Goal: Information Seeking & Learning: Learn about a topic

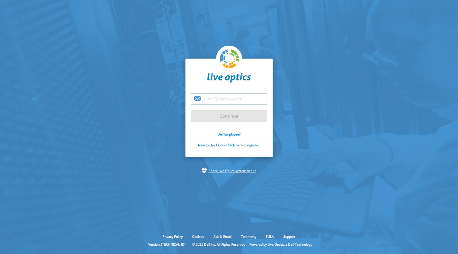
type input "[EMAIL_ADDRESS][DOMAIN_NAME]"
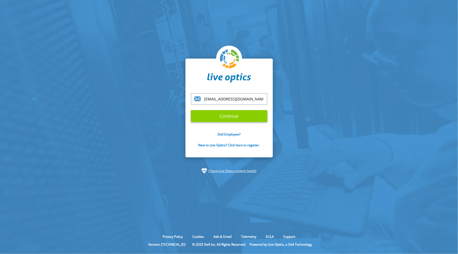
click at [245, 116] on input "Continue" at bounding box center [229, 116] width 77 height 12
click at [242, 113] on input "Continue" at bounding box center [229, 116] width 77 height 12
click at [230, 120] on input "Continue" at bounding box center [229, 116] width 77 height 12
click at [232, 117] on input "Continue" at bounding box center [229, 116] width 77 height 12
click at [223, 116] on input "Continue" at bounding box center [229, 116] width 77 height 12
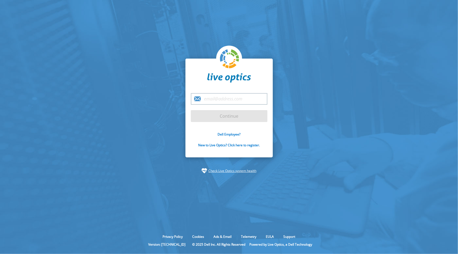
type input "[EMAIL_ADDRESS][DOMAIN_NAME]"
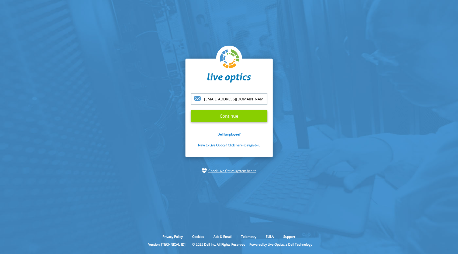
click at [225, 117] on input "Continue" at bounding box center [229, 116] width 77 height 12
click at [234, 117] on input "Continue" at bounding box center [229, 116] width 77 height 12
click at [210, 113] on input "Continue" at bounding box center [229, 116] width 77 height 12
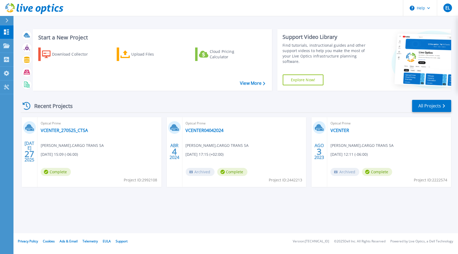
click at [74, 134] on div "Optical Prime VCENTER_270525_CTSA [PERSON_NAME] , CARGO TRANS [DATE] 15:09 (-06…" at bounding box center [99, 152] width 124 height 70
click at [31, 128] on icon at bounding box center [30, 129] width 7 height 2
click at [59, 130] on link "VCENTER_270525_CTSA" at bounding box center [64, 130] width 47 height 5
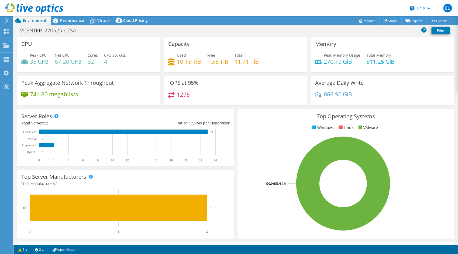
select select "USD"
click at [73, 21] on span "Performance" at bounding box center [72, 20] width 24 height 5
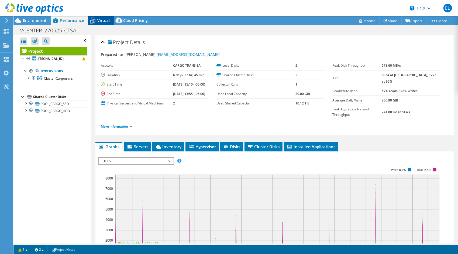
click at [102, 19] on span "Virtual" at bounding box center [103, 20] width 12 height 5
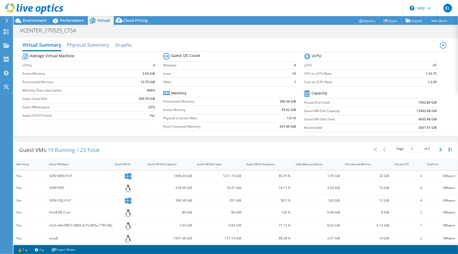
drag, startPoint x: 81, startPoint y: 21, endPoint x: 193, endPoint y: 93, distance: 133.9
click at [81, 21] on span "Performance" at bounding box center [72, 20] width 24 height 5
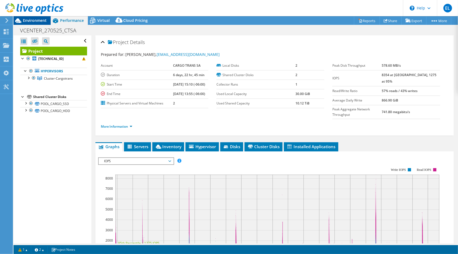
click at [43, 23] on div "Environment" at bounding box center [31, 20] width 37 height 9
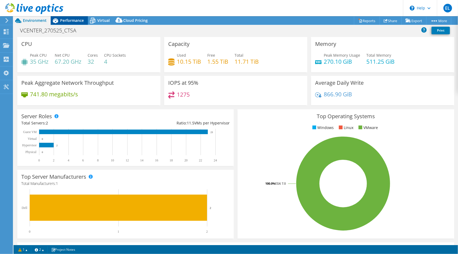
click at [74, 23] on div "Performance" at bounding box center [69, 20] width 37 height 9
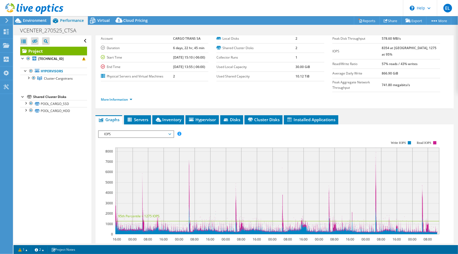
scroll to position [123, 0]
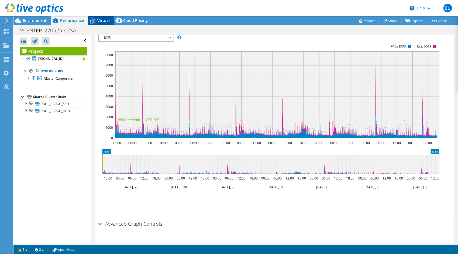
click at [102, 22] on span "Virtual" at bounding box center [103, 20] width 12 height 5
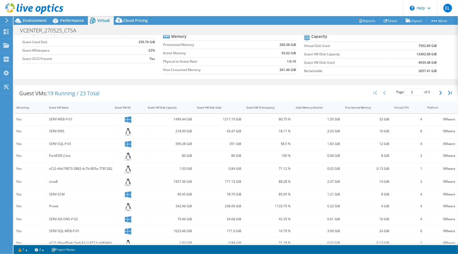
scroll to position [54, 0]
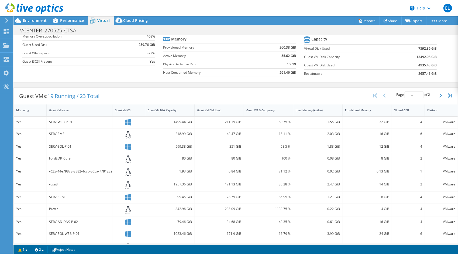
drag, startPoint x: 332, startPoint y: 79, endPoint x: 326, endPoint y: 83, distance: 7.1
click at [332, 79] on section "vCPU vCPU 67 CPU to vCPU Ratio 1:16.75 Core to vCPU Ratio 1:2.09 Capacity Virtu…" at bounding box center [374, 39] width 141 height 83
click at [74, 21] on span "Performance" at bounding box center [72, 20] width 24 height 5
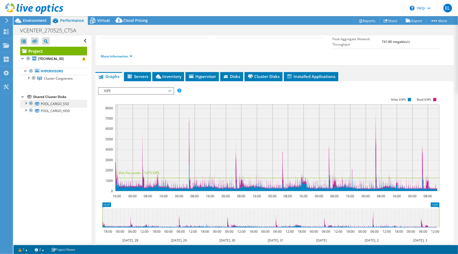
scroll to position [69, 0]
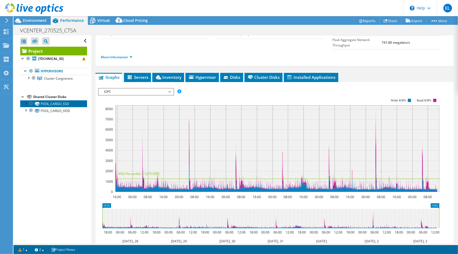
click at [55, 104] on link "POOL_CARGO_SSD" at bounding box center [53, 103] width 67 height 7
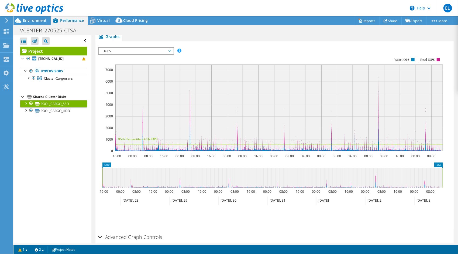
scroll to position [42, 0]
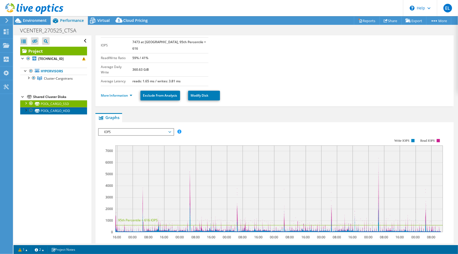
click at [53, 111] on link "POOL_CARGO_HDD" at bounding box center [53, 110] width 67 height 7
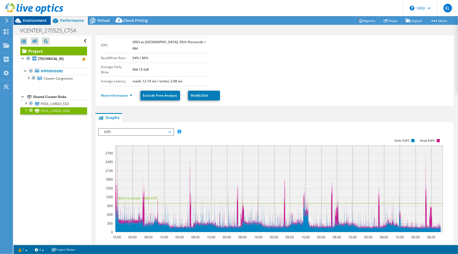
click at [40, 21] on span "Environment" at bounding box center [35, 20] width 24 height 5
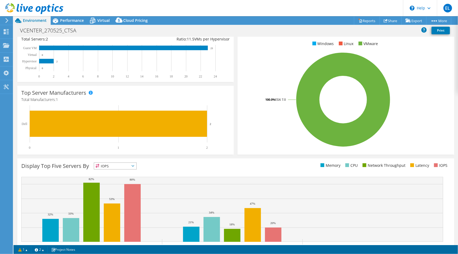
scroll to position [106, 0]
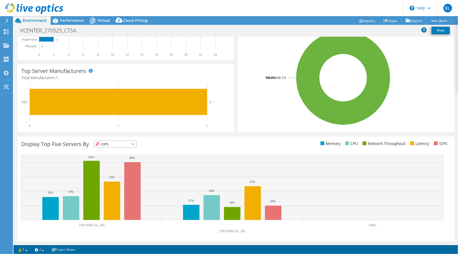
click at [128, 142] on span "IOPS" at bounding box center [115, 144] width 42 height 6
click at [168, 135] on div "This graph will display once collector runs have completed Display Top Five Ser…" at bounding box center [235, 189] width 441 height 109
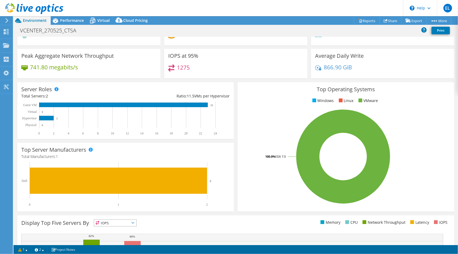
scroll to position [0, 0]
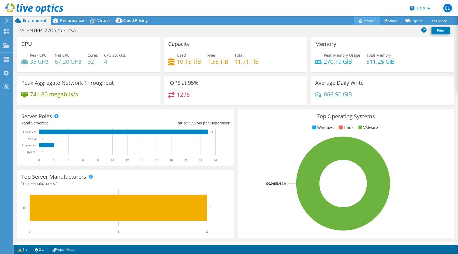
click at [359, 22] on icon at bounding box center [361, 21] width 4 height 4
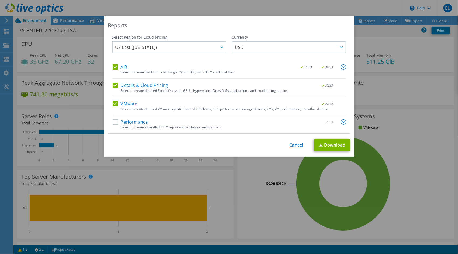
click at [296, 146] on link "Cancel" at bounding box center [297, 144] width 14 height 5
